Goal: Information Seeking & Learning: Learn about a topic

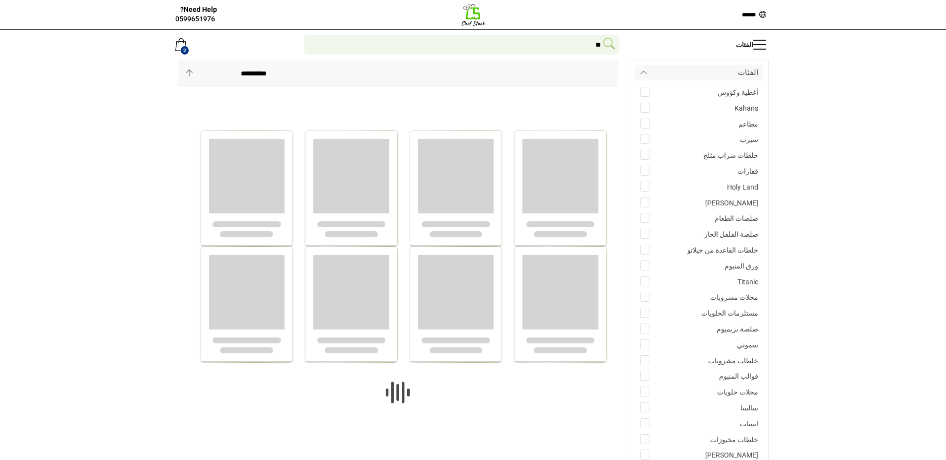
scroll to position [1080, 0]
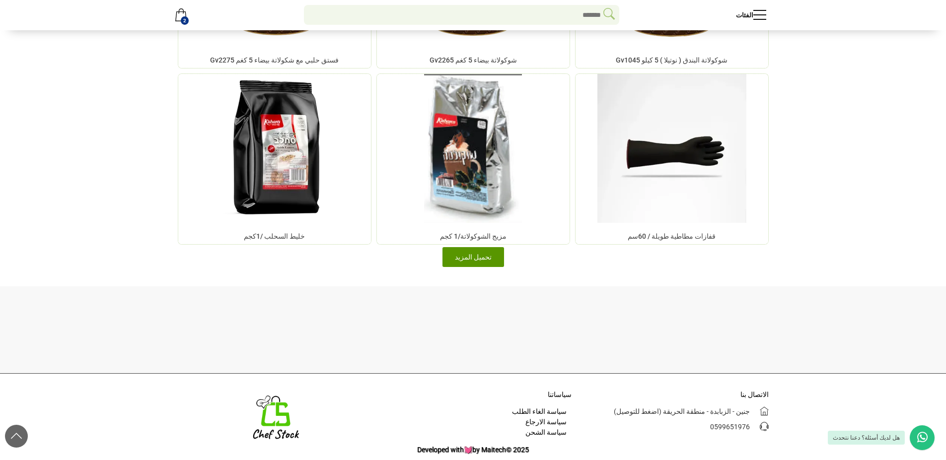
scroll to position [7337, 0]
click at [493, 267] on button "تحميل المزيد" at bounding box center [473, 257] width 62 height 20
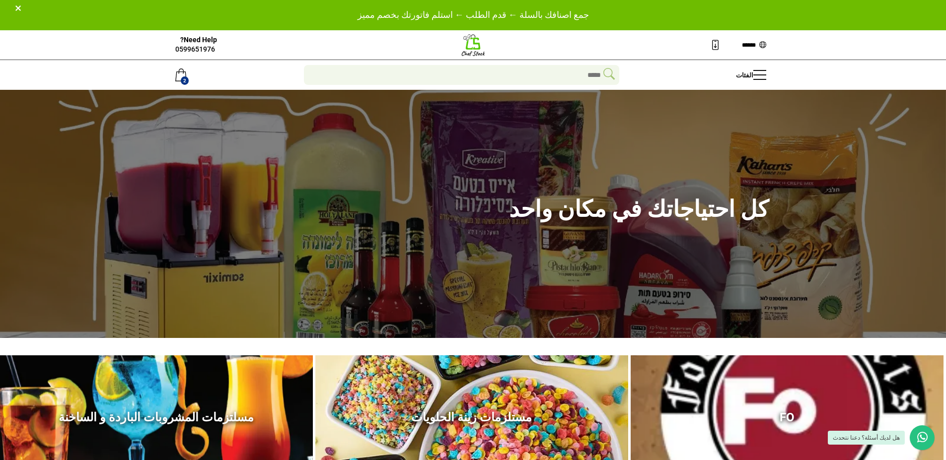
scroll to position [0, 0]
